Goal: Navigation & Orientation: Find specific page/section

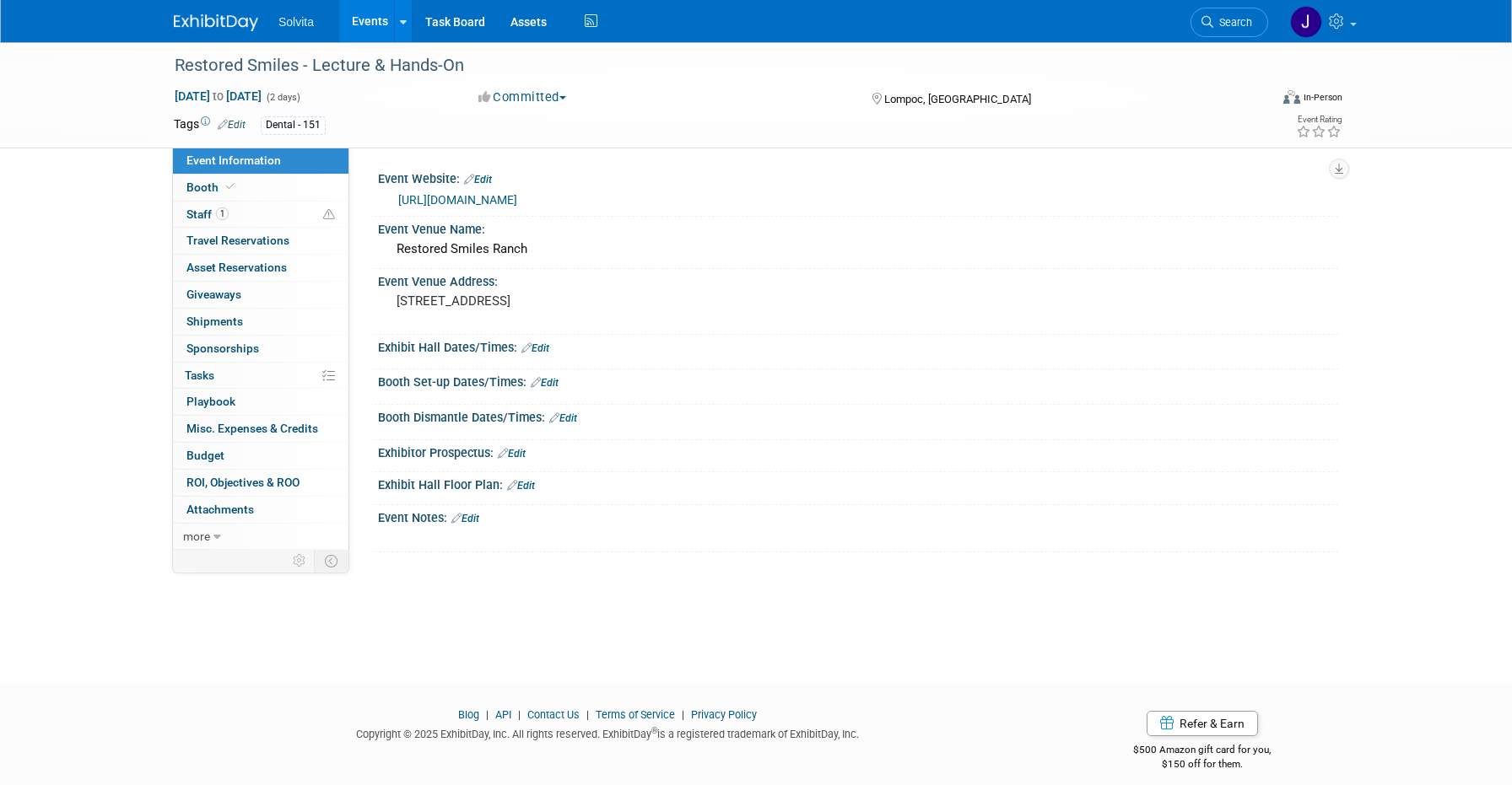
click at [216, 24] on img at bounding box center [216, 22] width 85 height 17
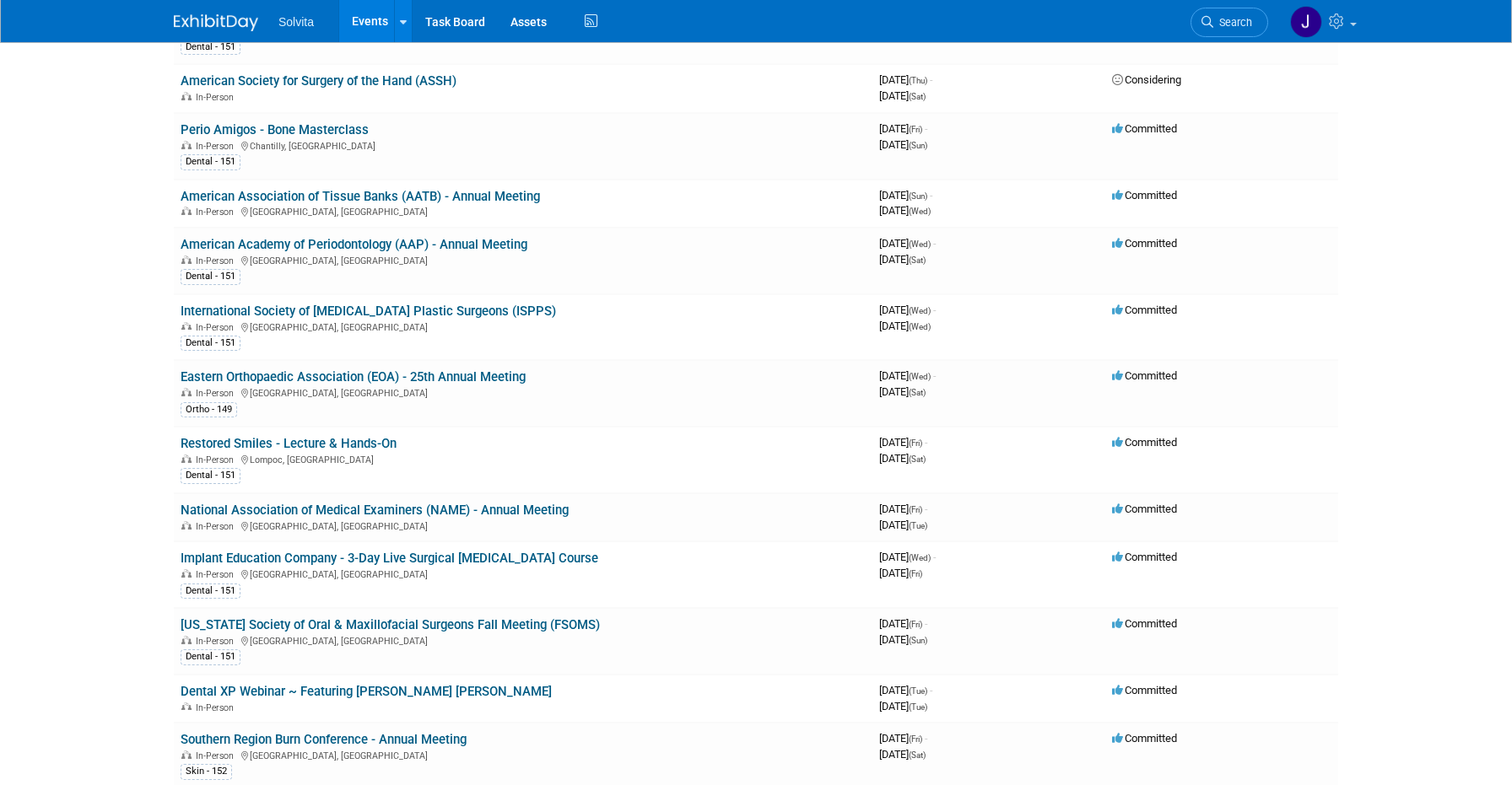
scroll to position [1181, 0]
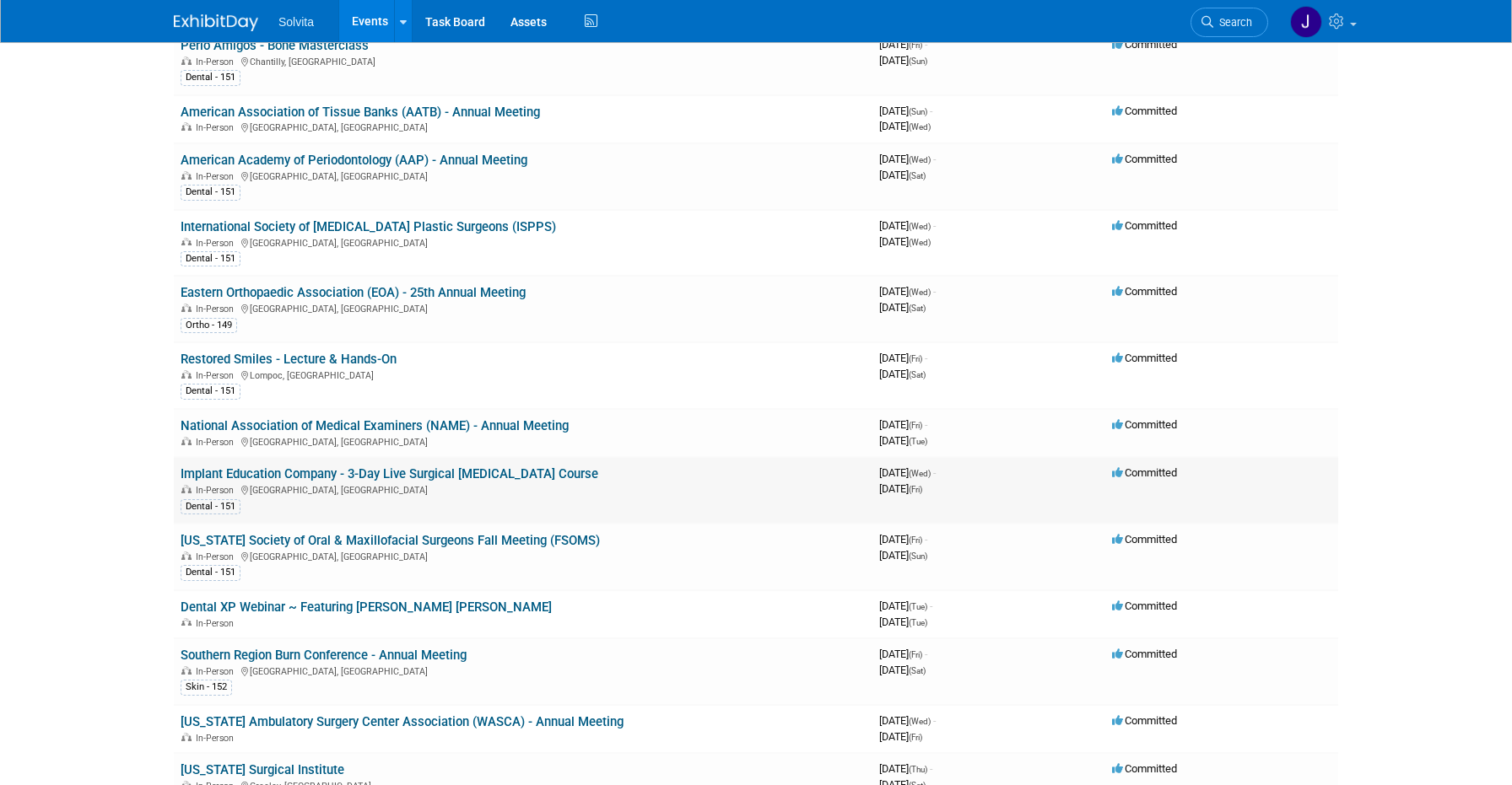
click at [248, 473] on link "Implant Education Company - 3-Day Live Surgical [MEDICAL_DATA] Course" at bounding box center [389, 474] width 417 height 15
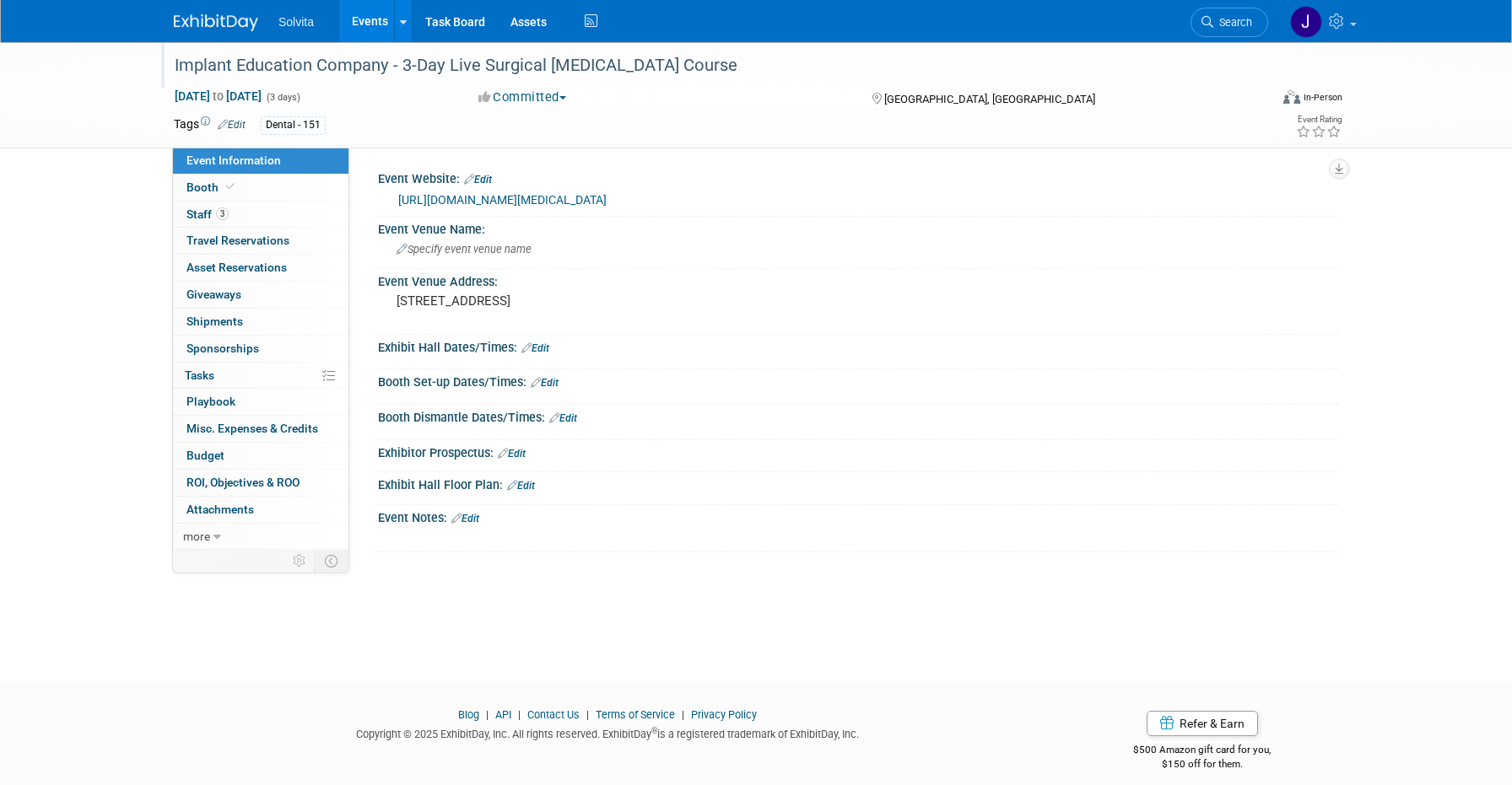
click at [579, 64] on div "Implant Education Company - 3-Day Live Surgical [MEDICAL_DATA] Course" at bounding box center [705, 65] width 1073 height 31
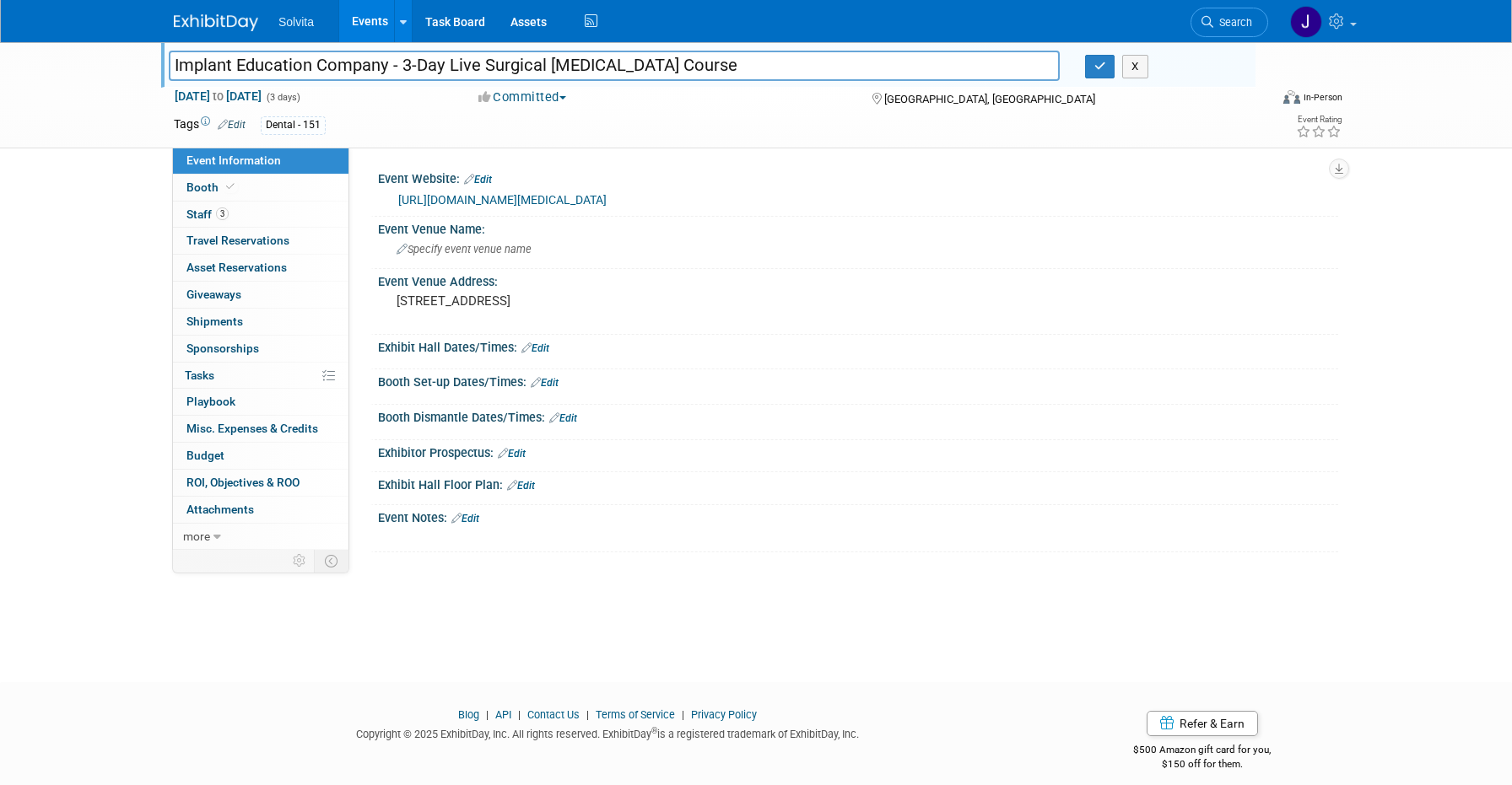
drag, startPoint x: 694, startPoint y: 61, endPoint x: -68, endPoint y: 76, distance: 762.1
click at [0, 76] on html "Solvita Events Add Event Bulk Upload Events Shareable Event Boards Recently Vie…" at bounding box center [756, 392] width 1512 height 785
click at [85, 105] on div "Implant Education Company - 3-Day Live Surgical [MEDICAL_DATA] Course Implant E…" at bounding box center [756, 95] width 1512 height 106
click at [606, 199] on link "[URL][DOMAIN_NAME][MEDICAL_DATA]" at bounding box center [503, 199] width 209 height 13
